Goal: Find specific page/section: Find specific page/section

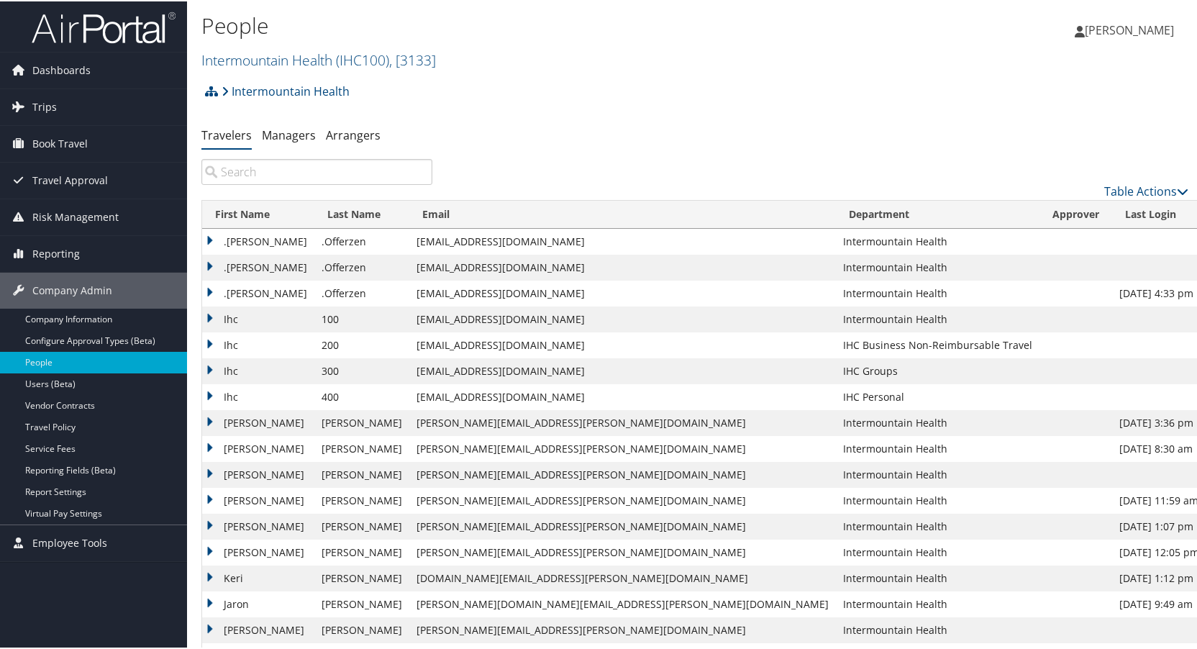
click at [267, 171] on input "search" at bounding box center [316, 170] width 231 height 26
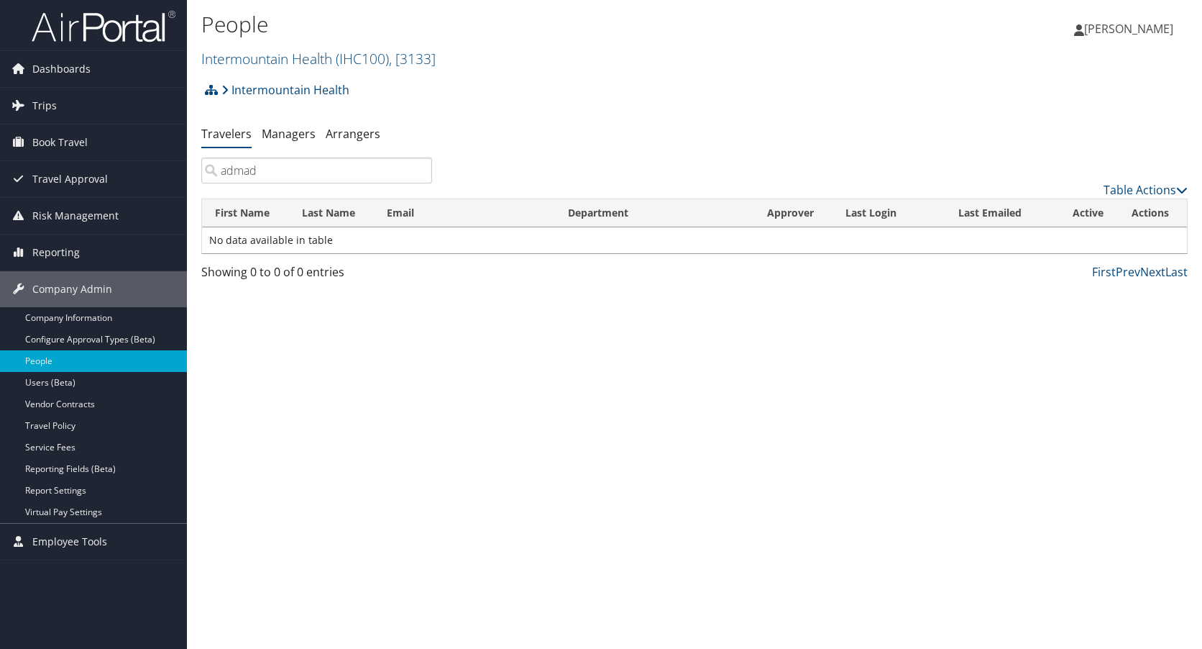
type input "admad"
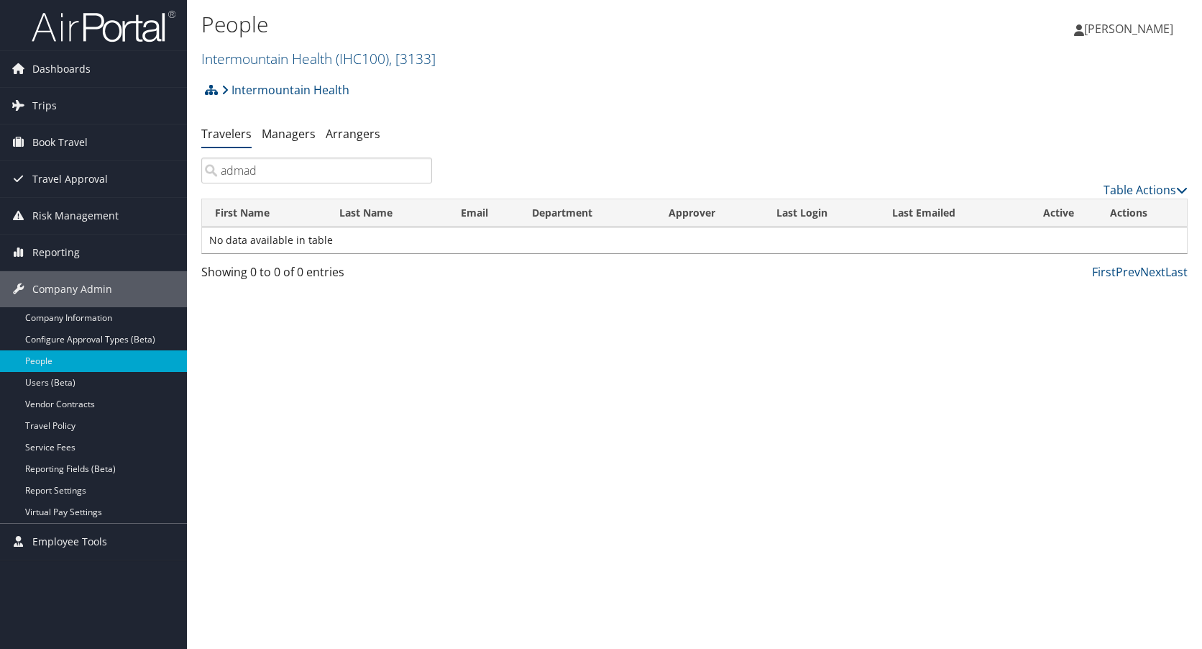
click at [419, 170] on input "admad" at bounding box center [316, 170] width 231 height 26
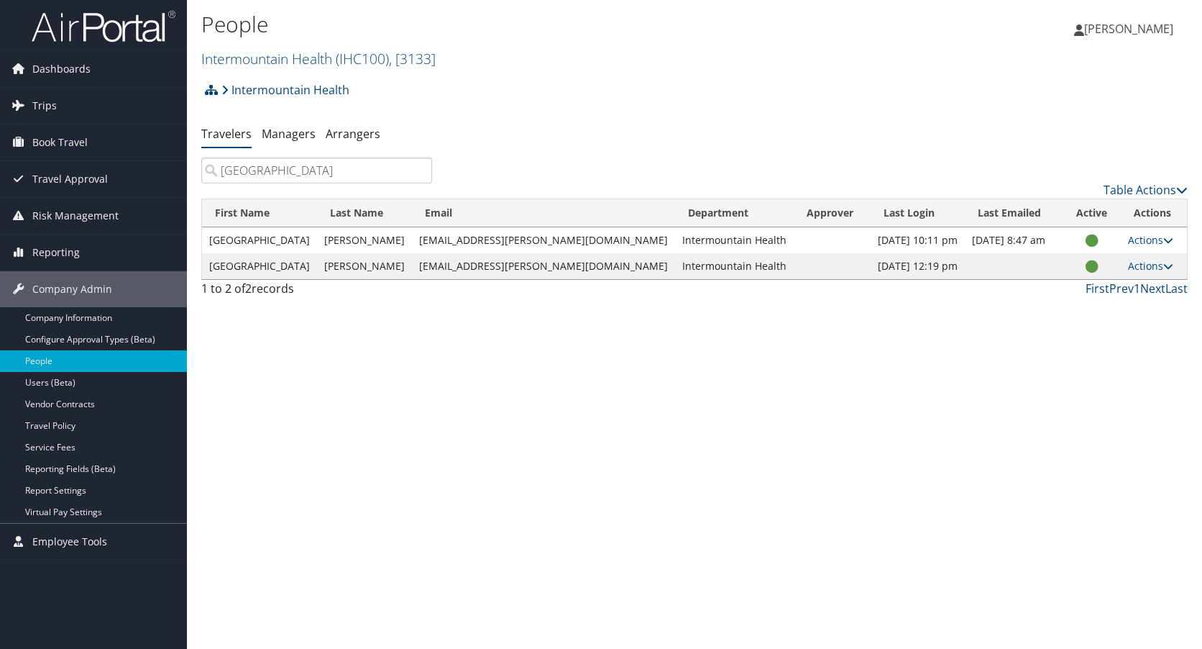
type input "[GEOGRAPHIC_DATA]"
click at [420, 169] on input "[GEOGRAPHIC_DATA]" at bounding box center [316, 170] width 231 height 26
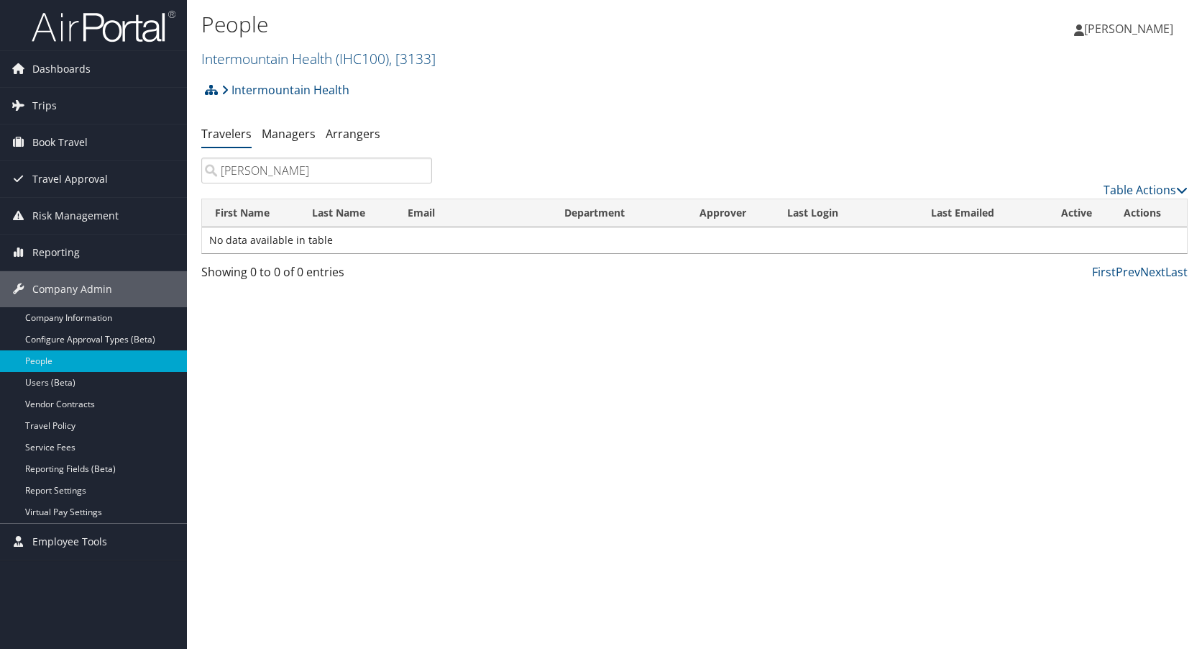
drag, startPoint x: 303, startPoint y: 160, endPoint x: 207, endPoint y: 172, distance: 97.0
click at [207, 172] on input "[PERSON_NAME]" at bounding box center [316, 170] width 231 height 26
type input "[PERSON_NAME]"
click at [419, 173] on input "[PERSON_NAME]" at bounding box center [316, 170] width 231 height 26
